Goal: Transaction & Acquisition: Purchase product/service

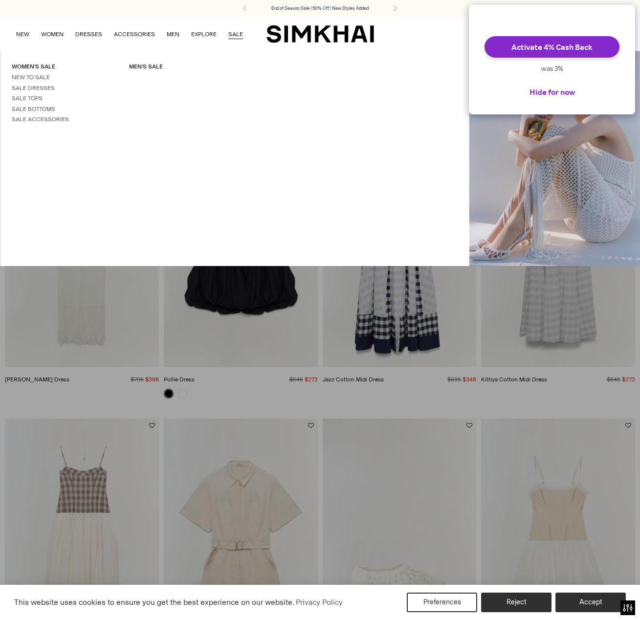
scroll to position [40, 0]
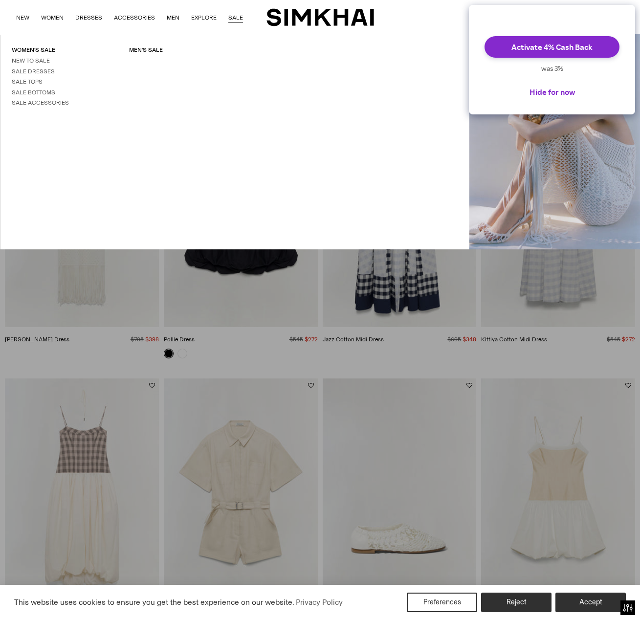
click at [499, 383] on div at bounding box center [320, 310] width 640 height 620
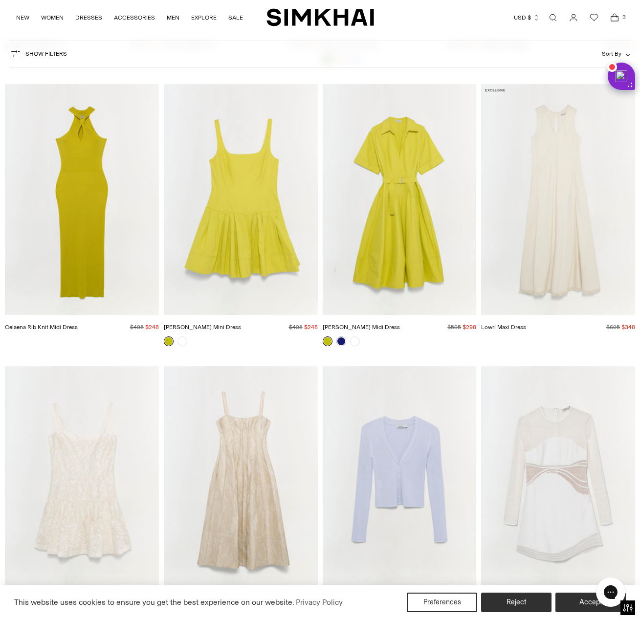
scroll to position [6785, 0]
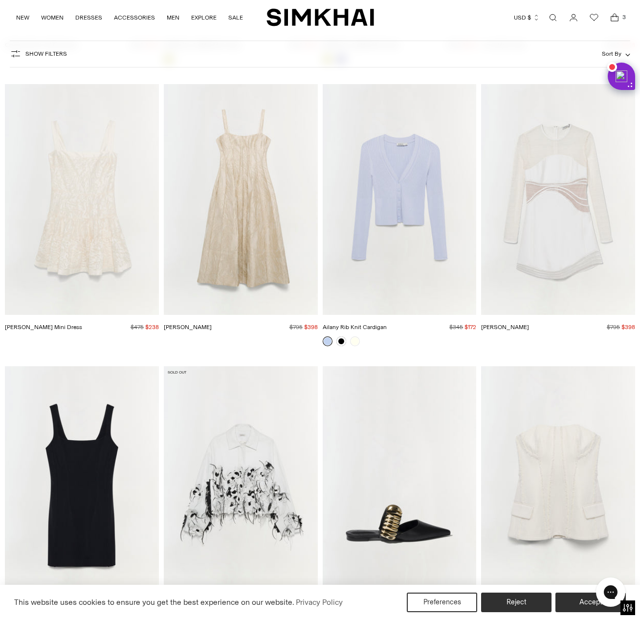
click at [0, 0] on img "Maya Dress" at bounding box center [0, 0] width 0 height 0
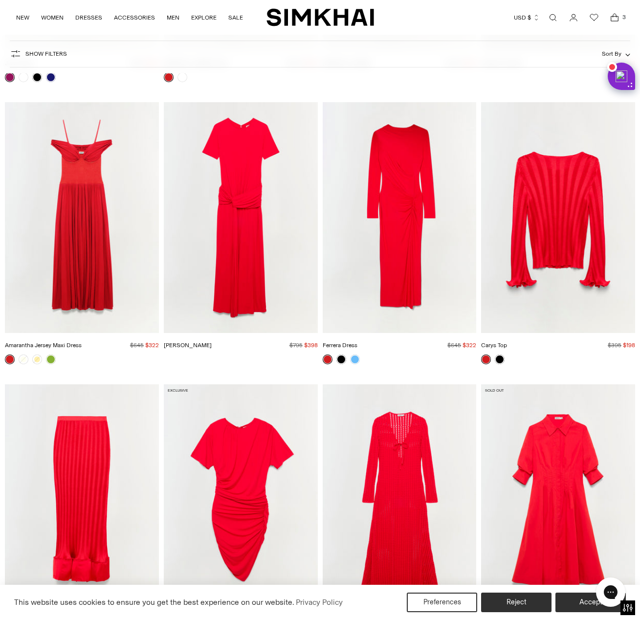
scroll to position [11673, 0]
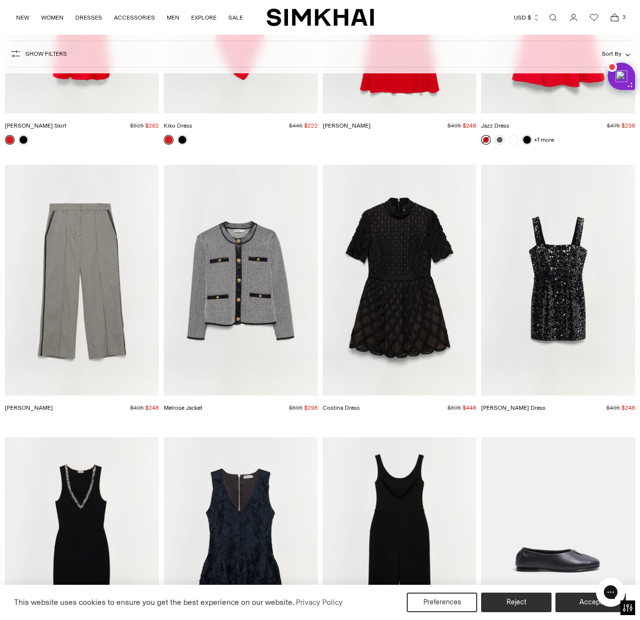
click at [104, 138] on div at bounding box center [82, 144] width 154 height 18
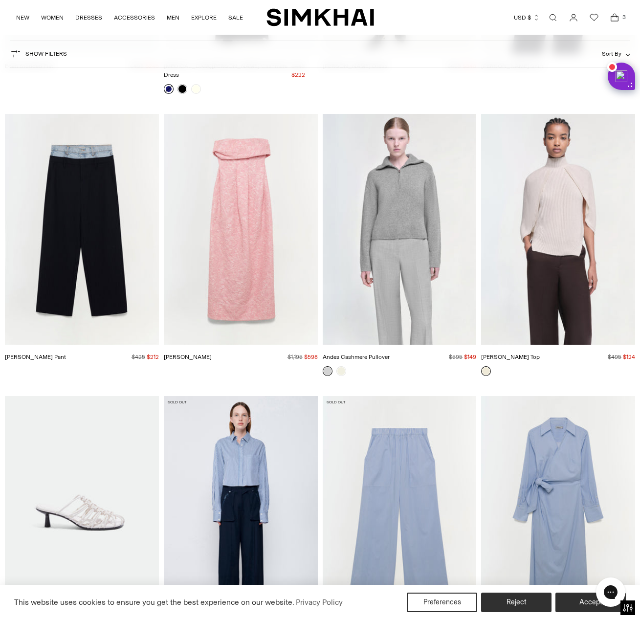
scroll to position [15721, 0]
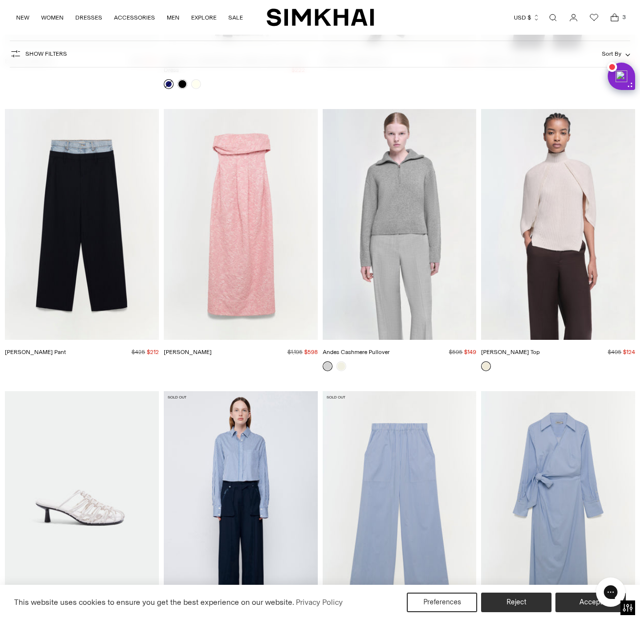
click at [0, 0] on img "Jeannie Cashmere Top" at bounding box center [0, 0] width 0 height 0
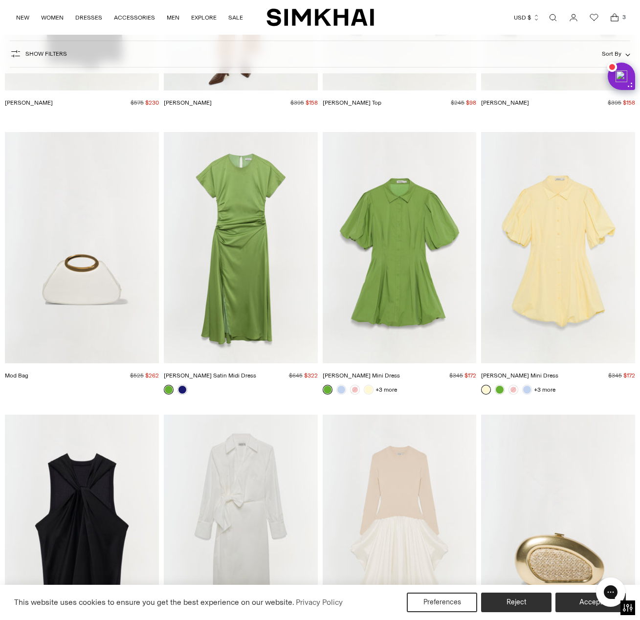
scroll to position [19442, 0]
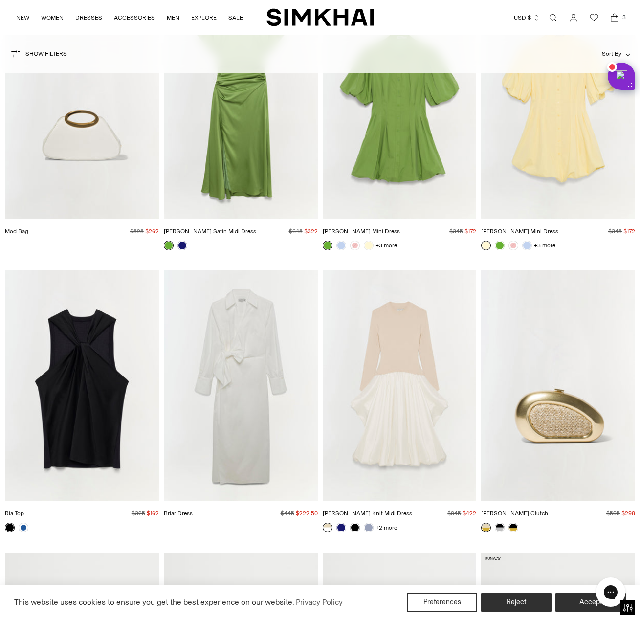
click at [0, 0] on img "Briar Dress" at bounding box center [0, 0] width 0 height 0
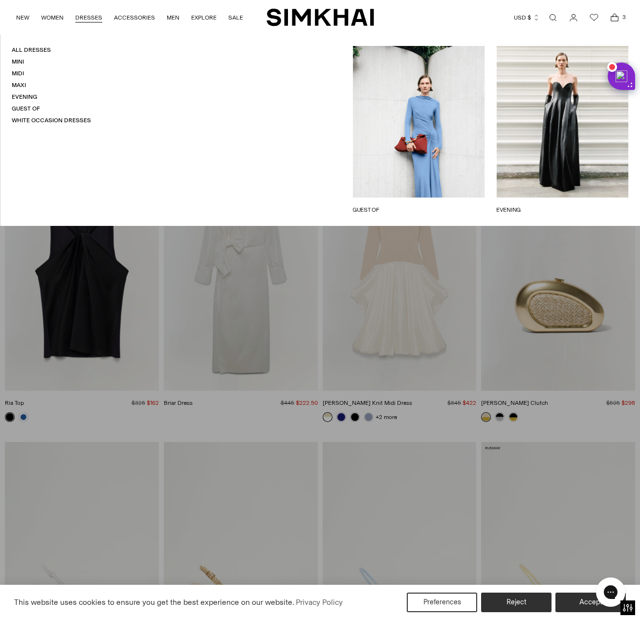
scroll to position [19728, 0]
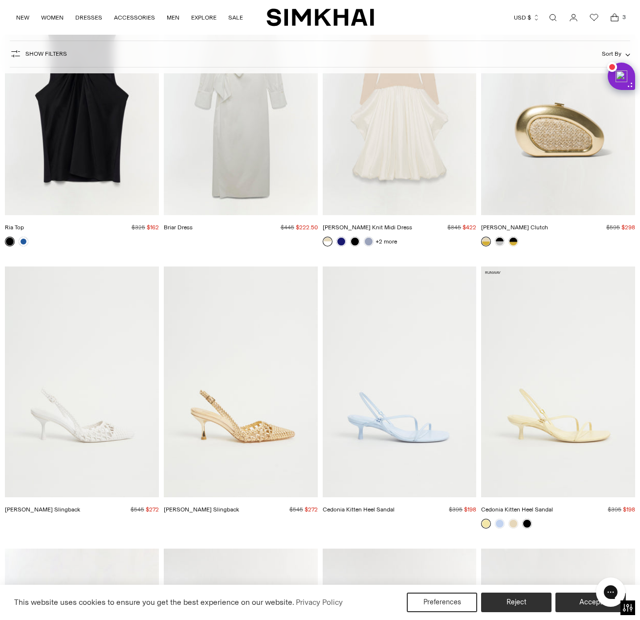
click at [0, 0] on img "Dylan Woven Slingback" at bounding box center [0, 0] width 0 height 0
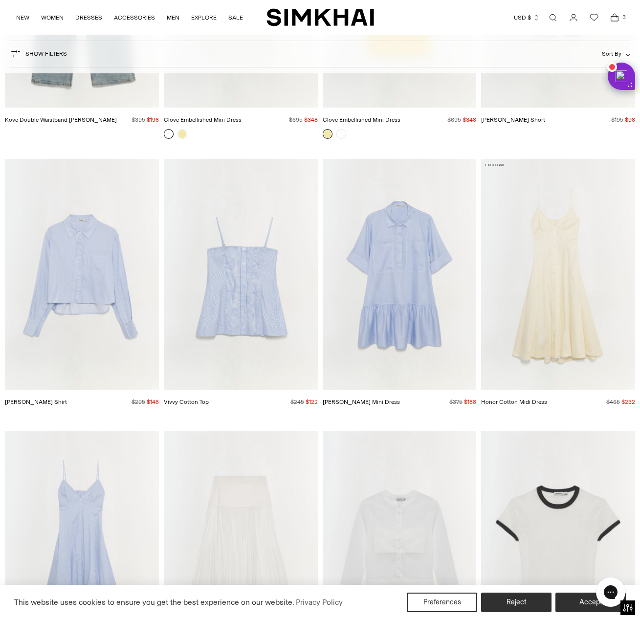
scroll to position [22883, 0]
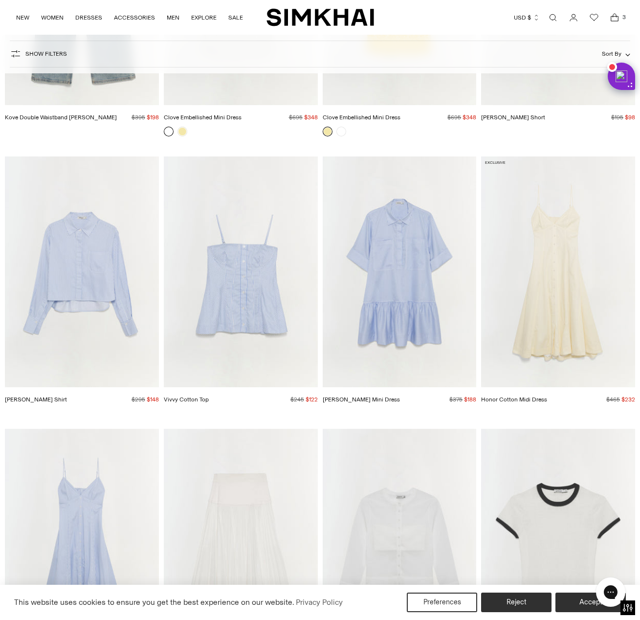
click at [0, 0] on img "Honor Cotton Midi Dress" at bounding box center [0, 0] width 0 height 0
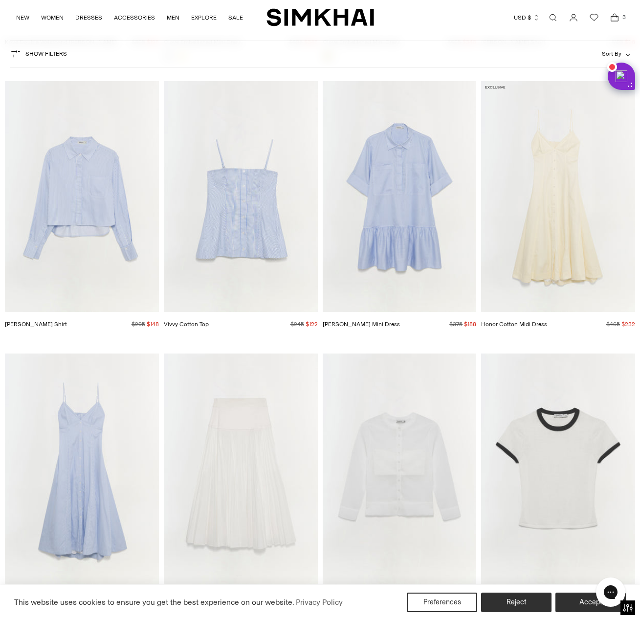
scroll to position [23093, 0]
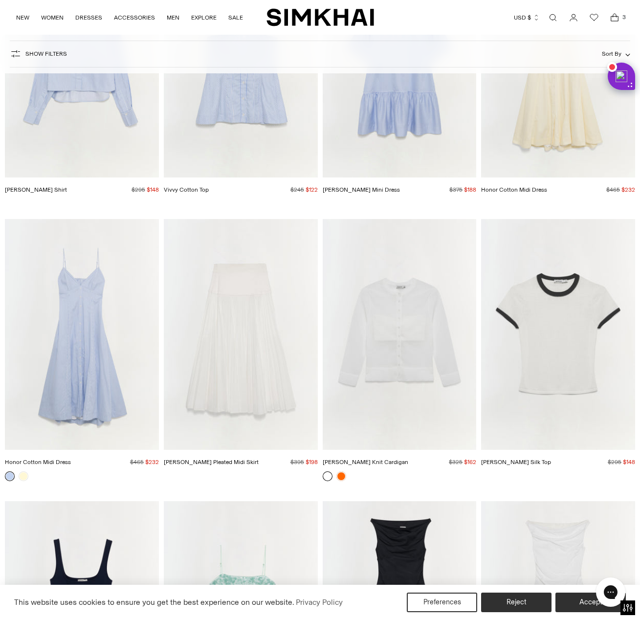
click at [0, 0] on img "Honor Cotton Midi Dress" at bounding box center [0, 0] width 0 height 0
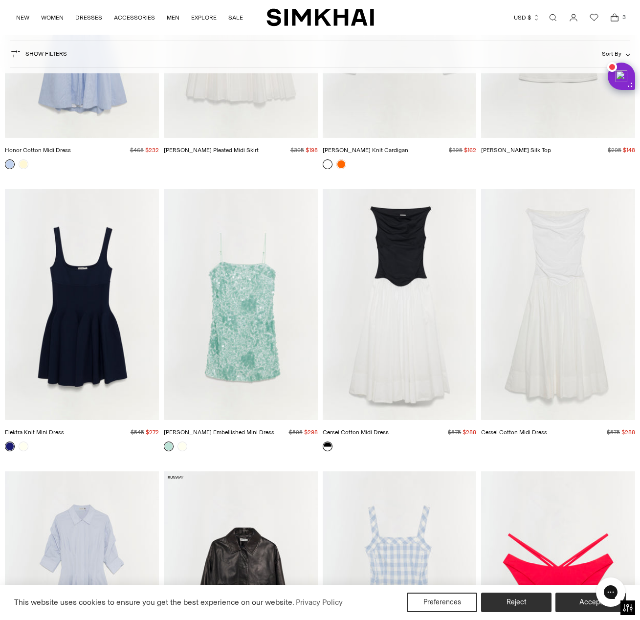
scroll to position [23409, 0]
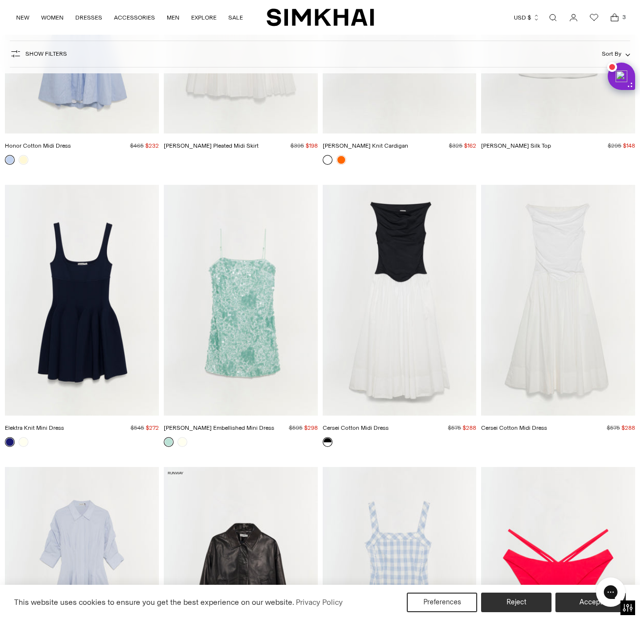
click at [0, 0] on img "Cersei Cotton Midi Dress" at bounding box center [0, 0] width 0 height 0
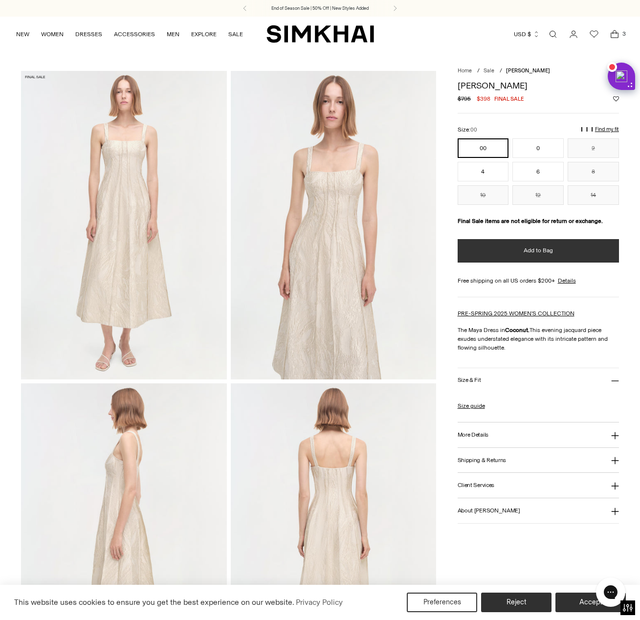
click at [492, 261] on button "Add to Bag" at bounding box center [538, 250] width 161 height 23
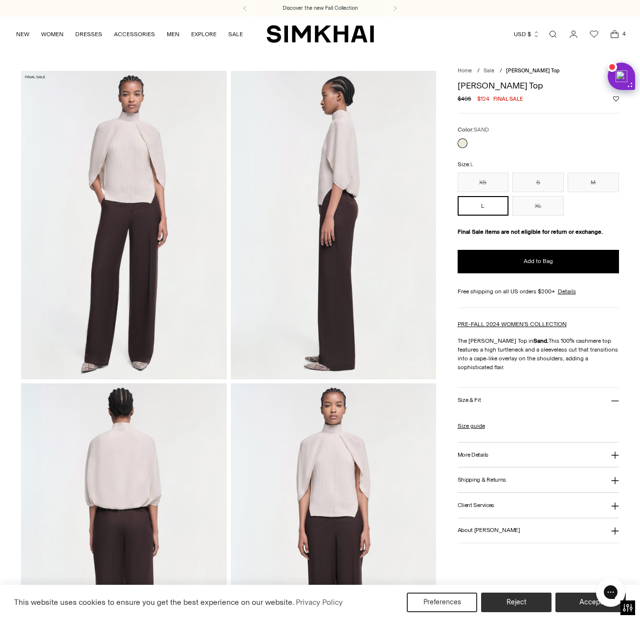
click at [219, 295] on img at bounding box center [124, 225] width 206 height 309
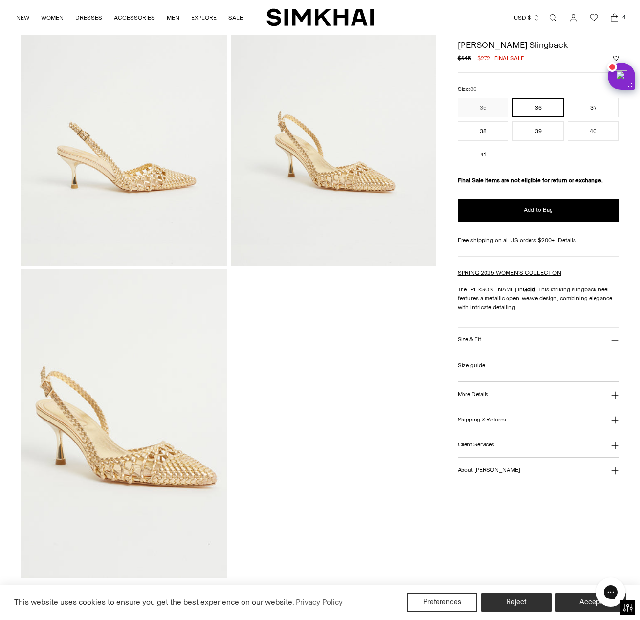
scroll to position [120, 0]
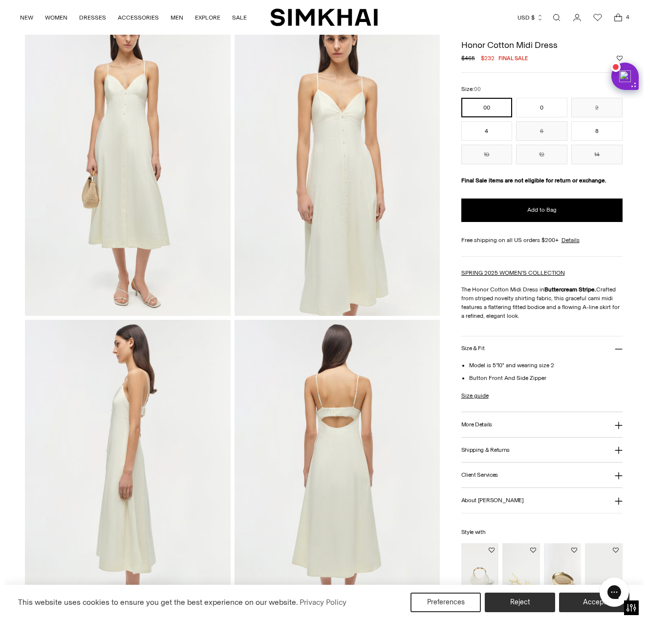
scroll to position [62, 0]
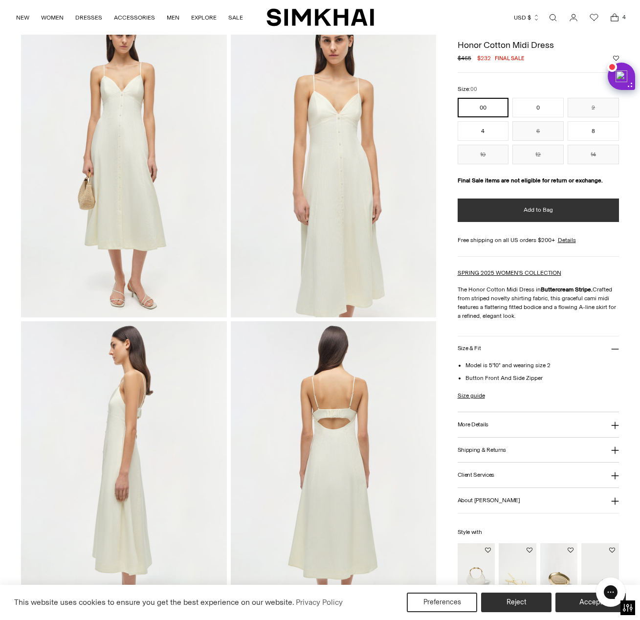
click at [511, 217] on button "Add to Bag" at bounding box center [538, 210] width 161 height 23
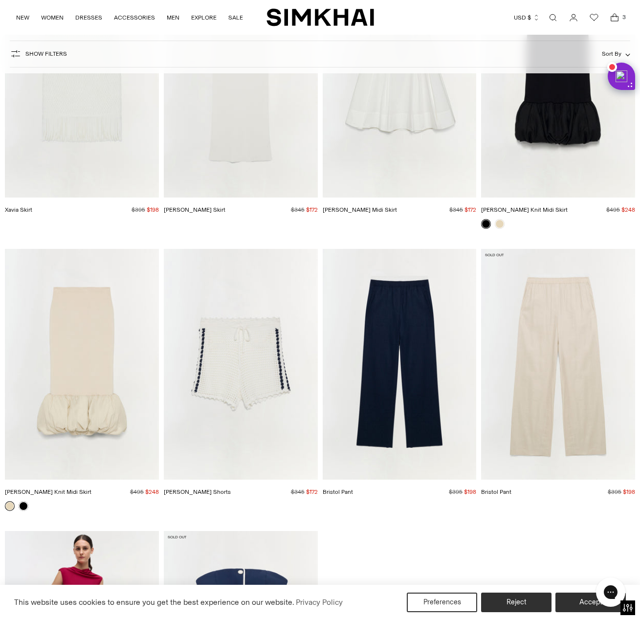
scroll to position [30937, 0]
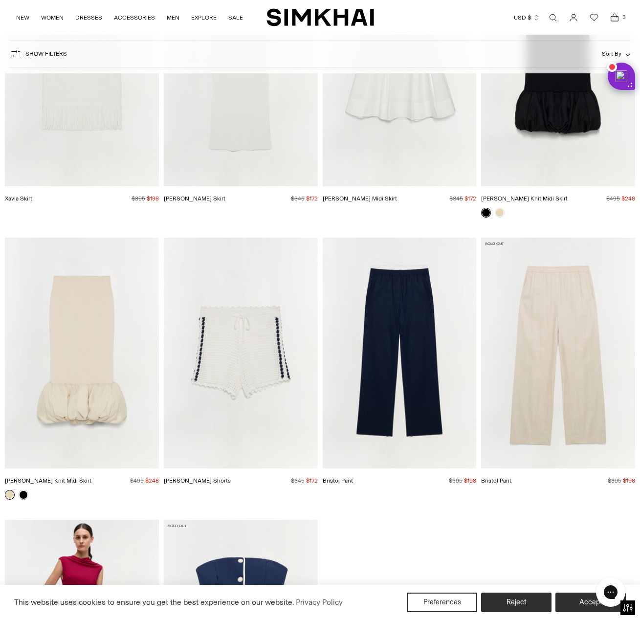
click at [0, 0] on img "Camille Linen Knit Midi Skirt" at bounding box center [0, 0] width 0 height 0
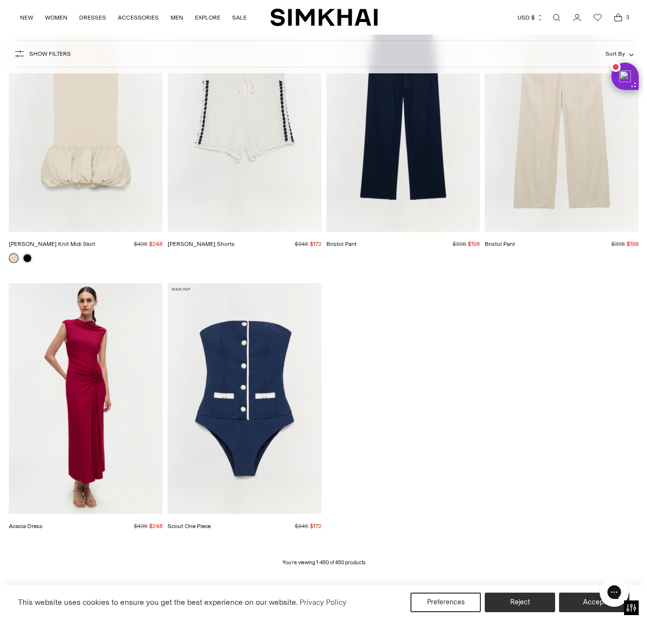
scroll to position [31234, 0]
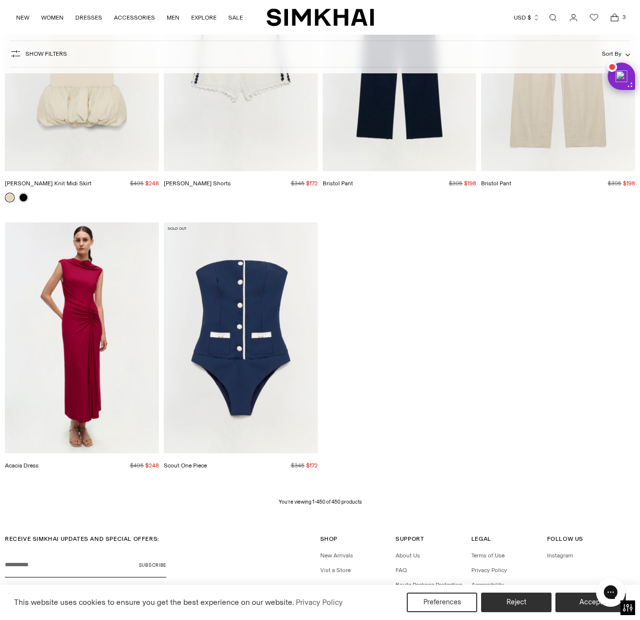
click at [609, 20] on icon "Open cart modal" at bounding box center [615, 18] width 14 height 10
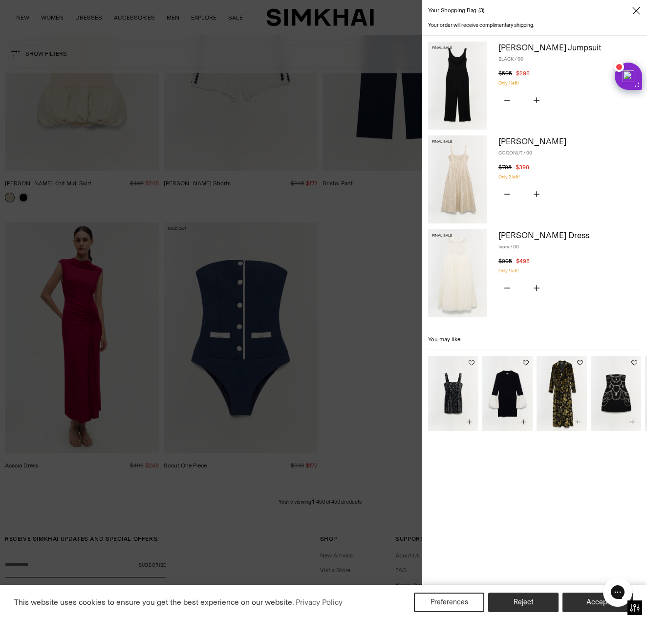
click at [526, 45] on link "[PERSON_NAME] Jumpsuit" at bounding box center [550, 48] width 103 height 10
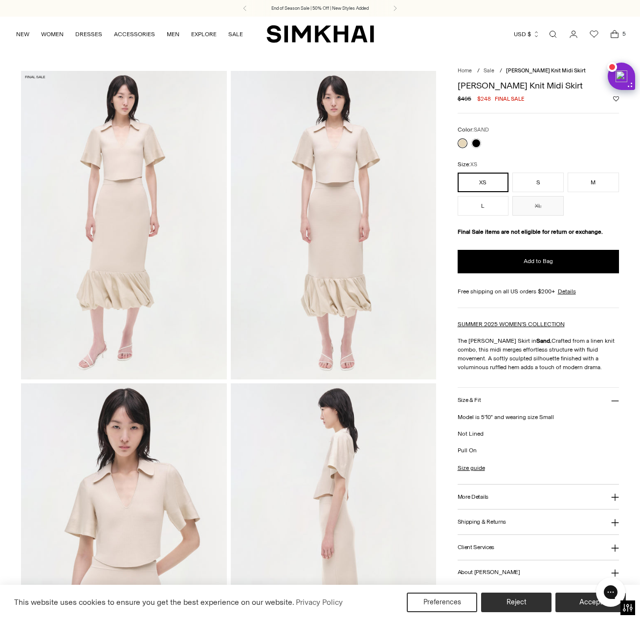
click at [585, 296] on div "Free shipping on all US orders $200+ Details Shipping Details US Shipping All d…" at bounding box center [538, 291] width 161 height 9
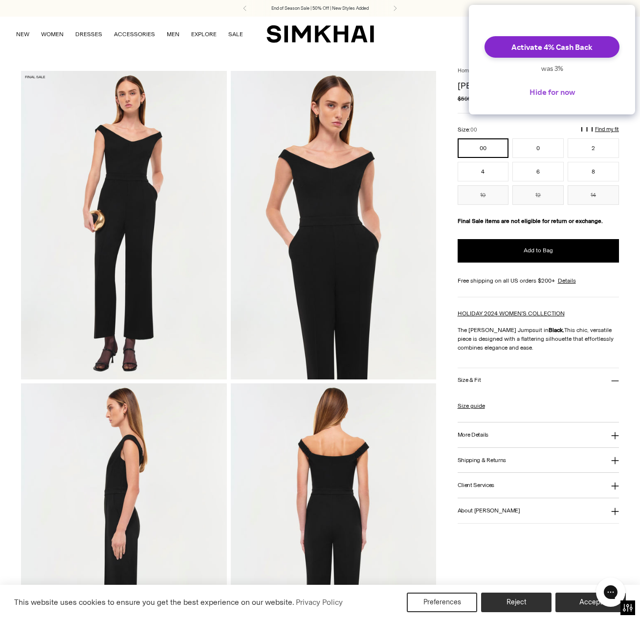
click at [550, 101] on button "Hide for now" at bounding box center [552, 92] width 61 height 22
